Goal: Task Accomplishment & Management: Manage account settings

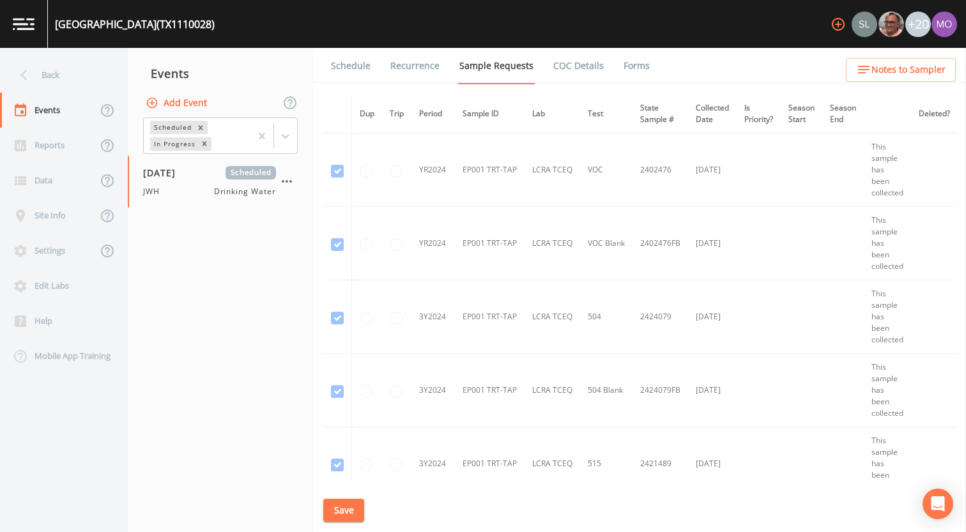
scroll to position [130, 0]
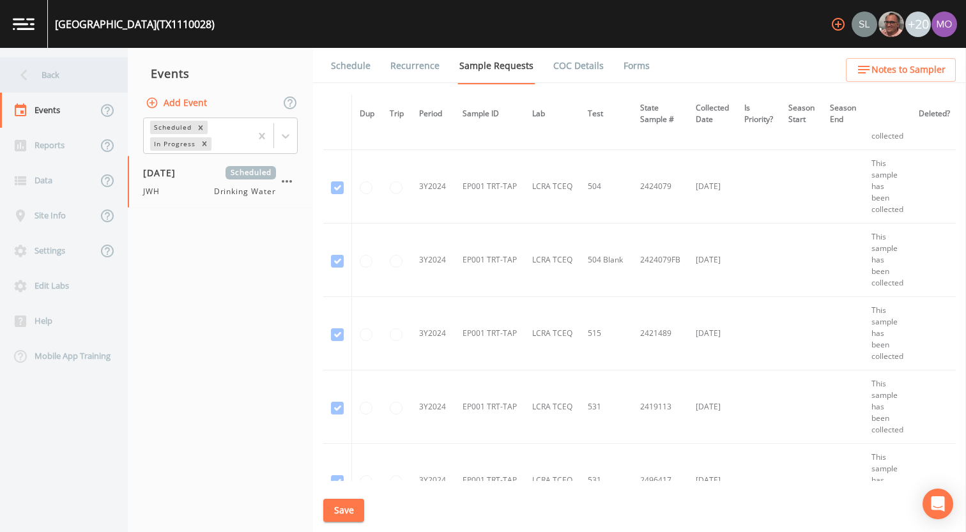
click at [76, 82] on div "Back" at bounding box center [57, 74] width 115 height 35
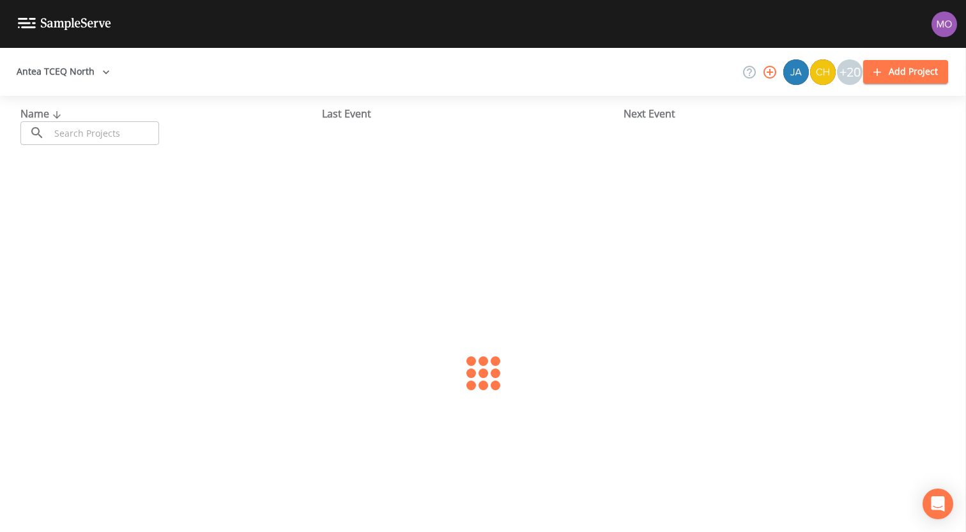
click at [134, 128] on input "text" at bounding box center [104, 133] width 109 height 24
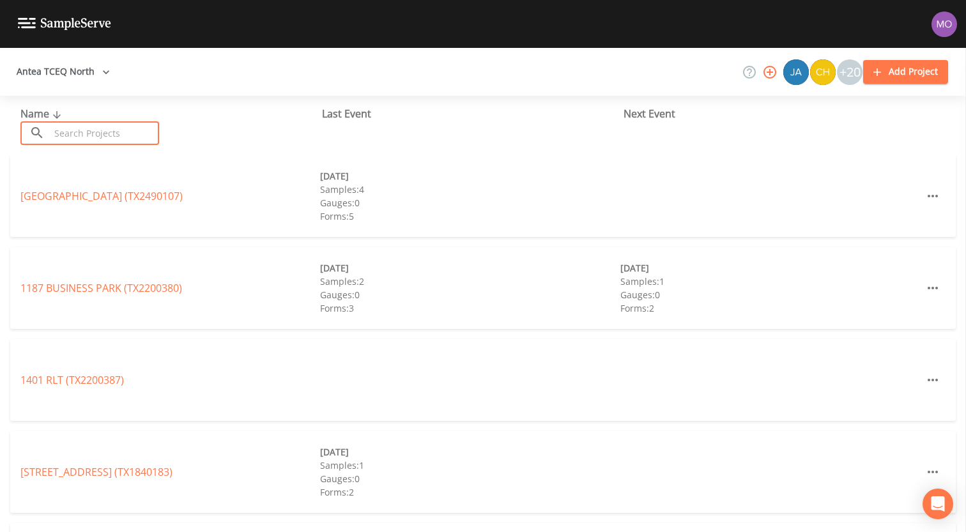
paste input "TX0570006"
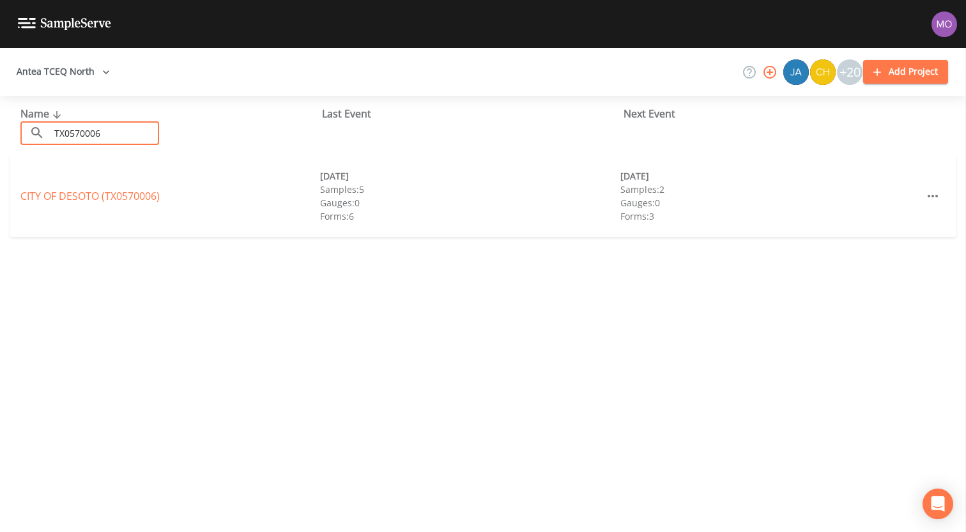
type input "TX0570006"
click at [103, 204] on div "CITY OF DESOTO (TX0570006) [DATE] Samples: 5 Gauges: 0 Forms: 6 [DATE] Samples:…" at bounding box center [482, 196] width 945 height 82
click at [103, 200] on link "CITY OF DESOTO (TX0570006)" at bounding box center [89, 196] width 139 height 14
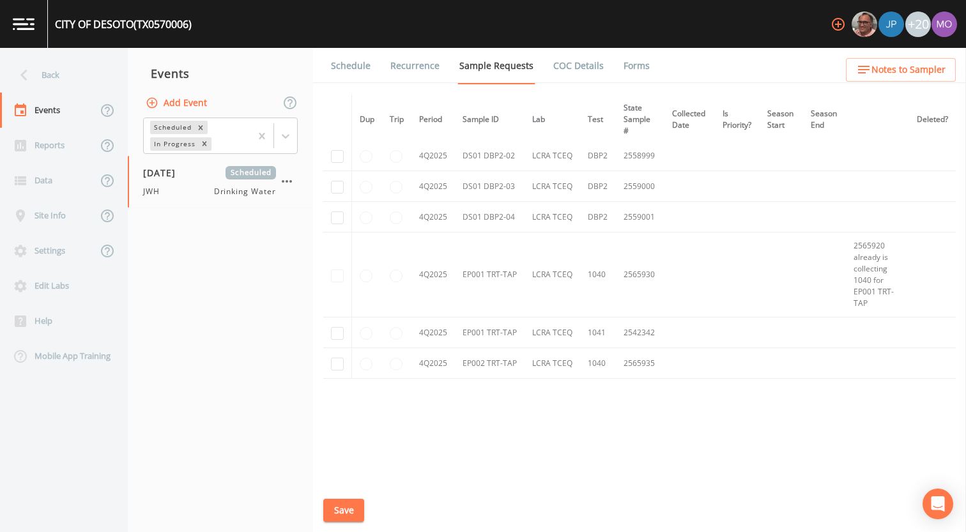
scroll to position [2136, 0]
click at [53, 82] on div "Back" at bounding box center [57, 74] width 115 height 35
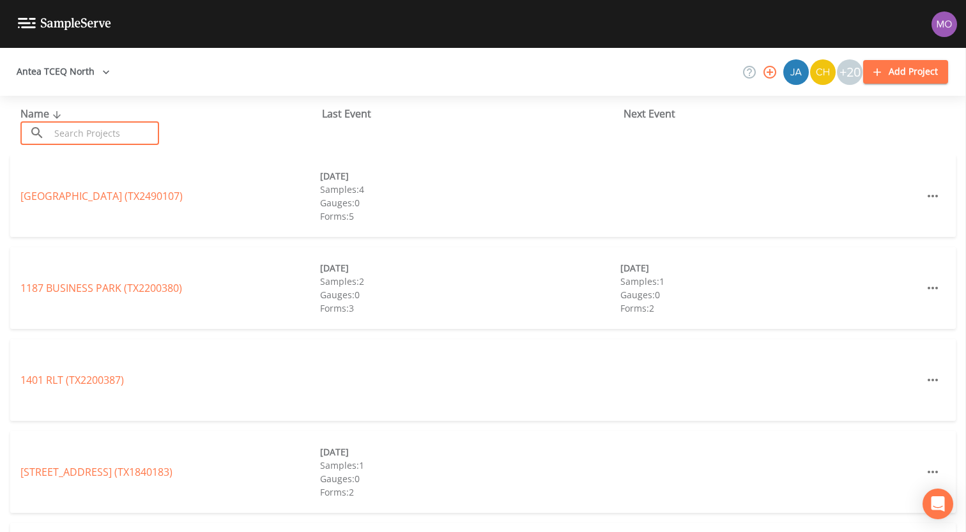
click at [87, 123] on input "text" at bounding box center [104, 133] width 109 height 24
paste input "TX0570006"
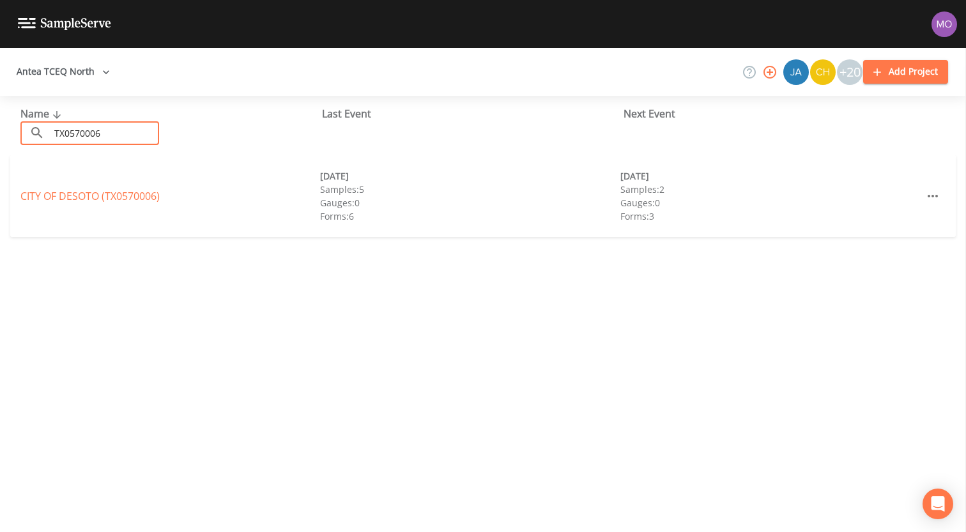
type input "TX0570006"
click at [50, 199] on link "CITY OF DESOTO (TX0570006)" at bounding box center [89, 196] width 139 height 14
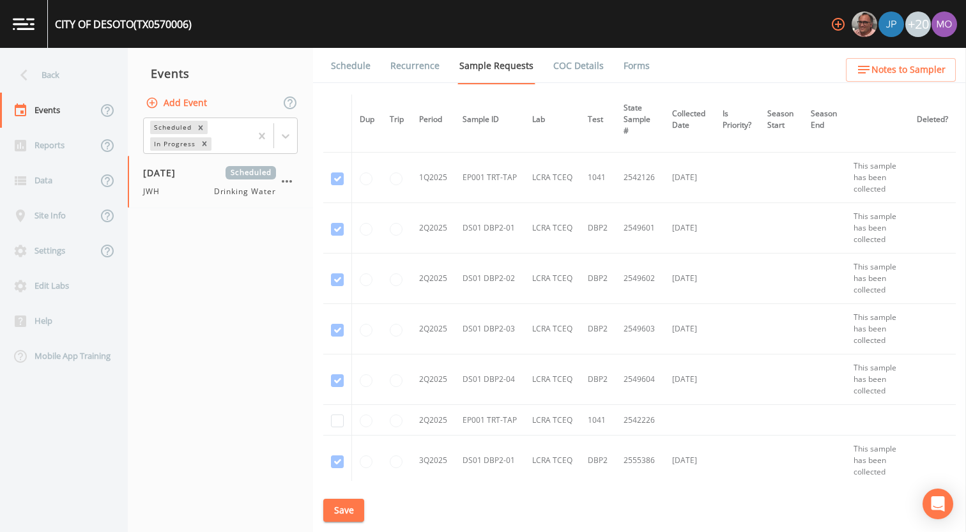
scroll to position [1542, 0]
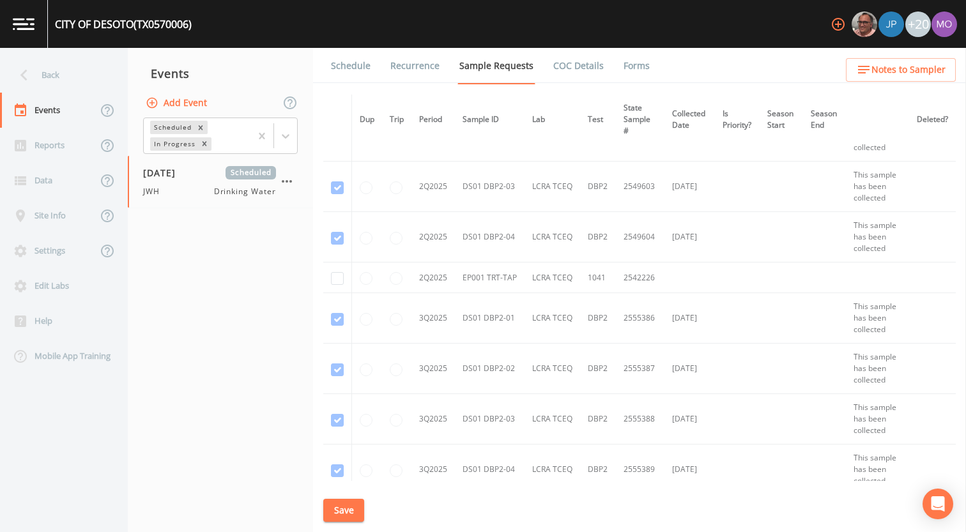
click at [342, 509] on button "Save" at bounding box center [343, 511] width 41 height 24
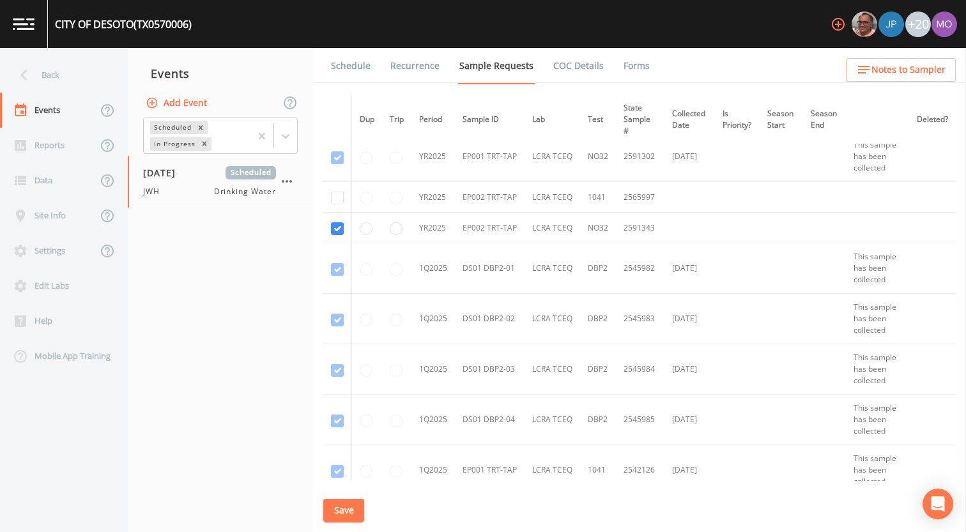
scroll to position [1104, 0]
click at [341, 135] on td at bounding box center [337, 92] width 29 height 85
click at [340, 135] on td at bounding box center [337, 92] width 29 height 85
click at [338, 135] on td at bounding box center [337, 92] width 29 height 85
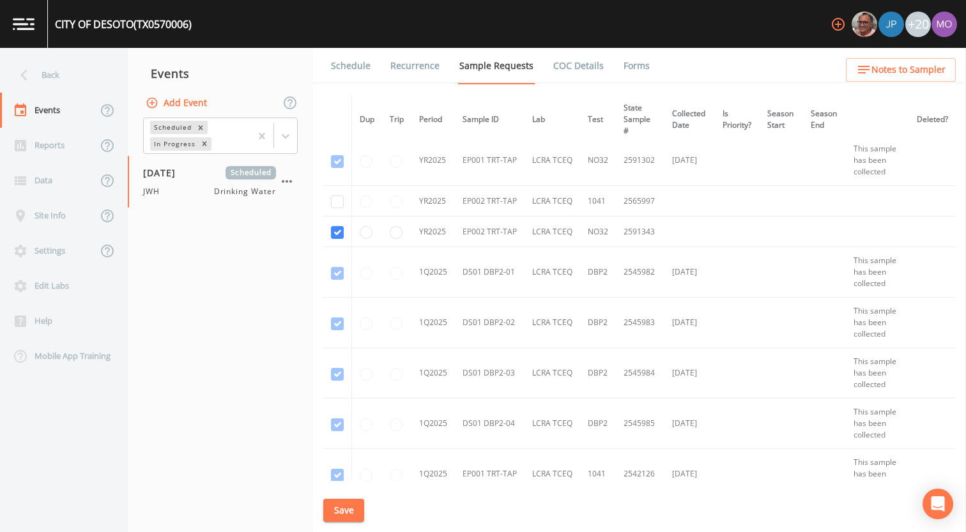
click at [338, 135] on td at bounding box center [337, 92] width 29 height 85
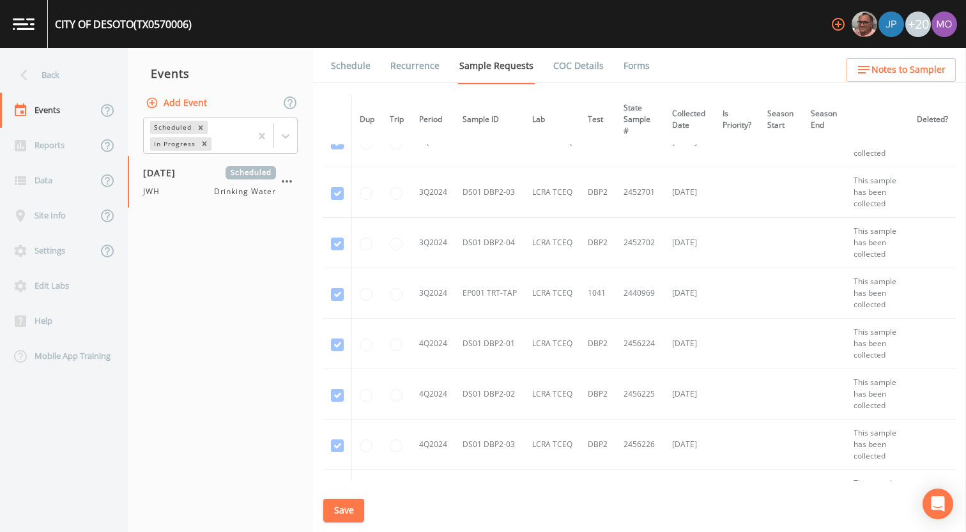
scroll to position [577, 0]
